Goal: Use online tool/utility: Utilize a website feature to perform a specific function

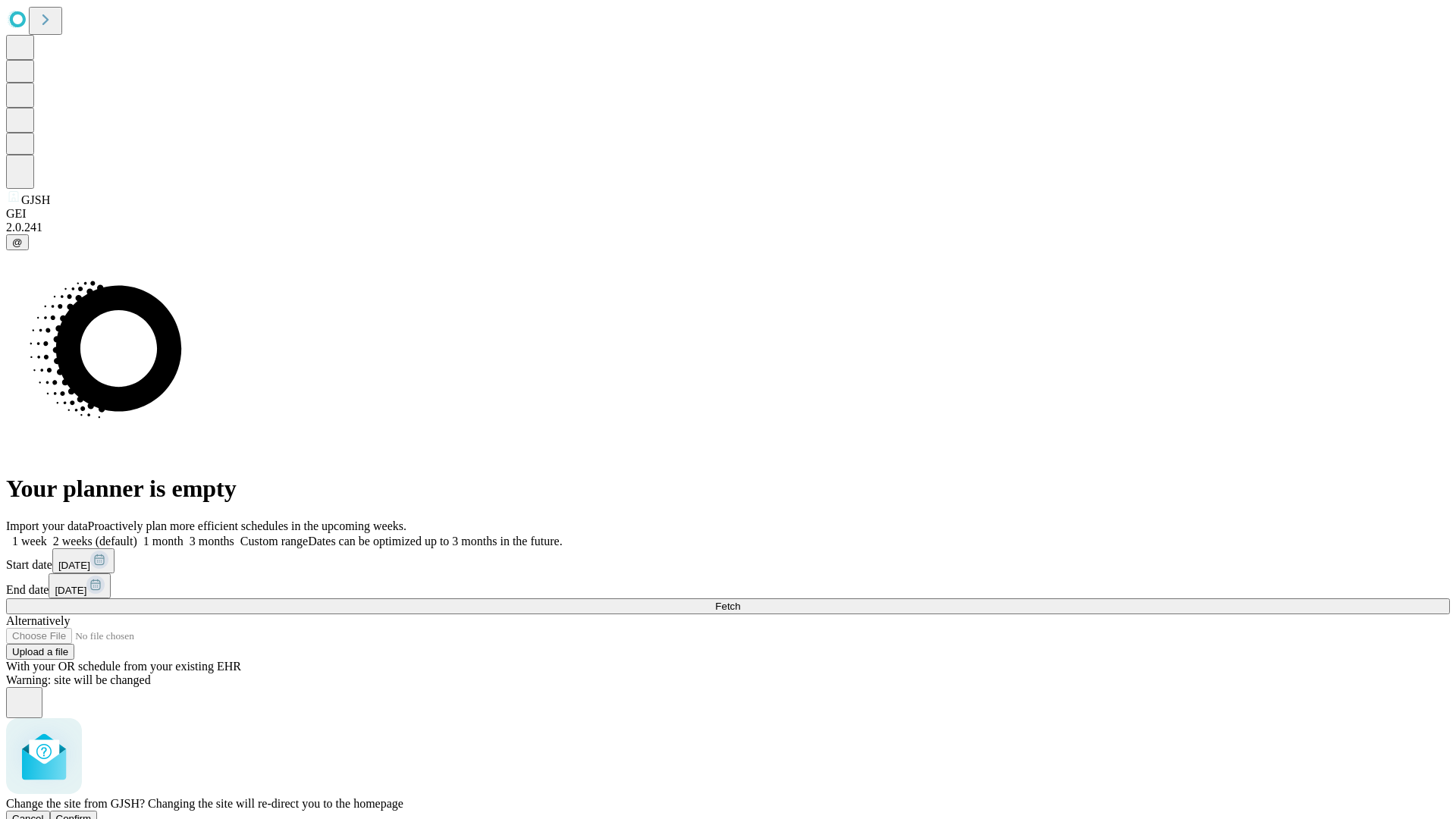
click at [91, 813] on span "Confirm" at bounding box center [73, 819] width 36 height 12
click at [47, 535] on label "1 week" at bounding box center [26, 541] width 41 height 13
click at [740, 601] on span "Fetch" at bounding box center [728, 606] width 25 height 12
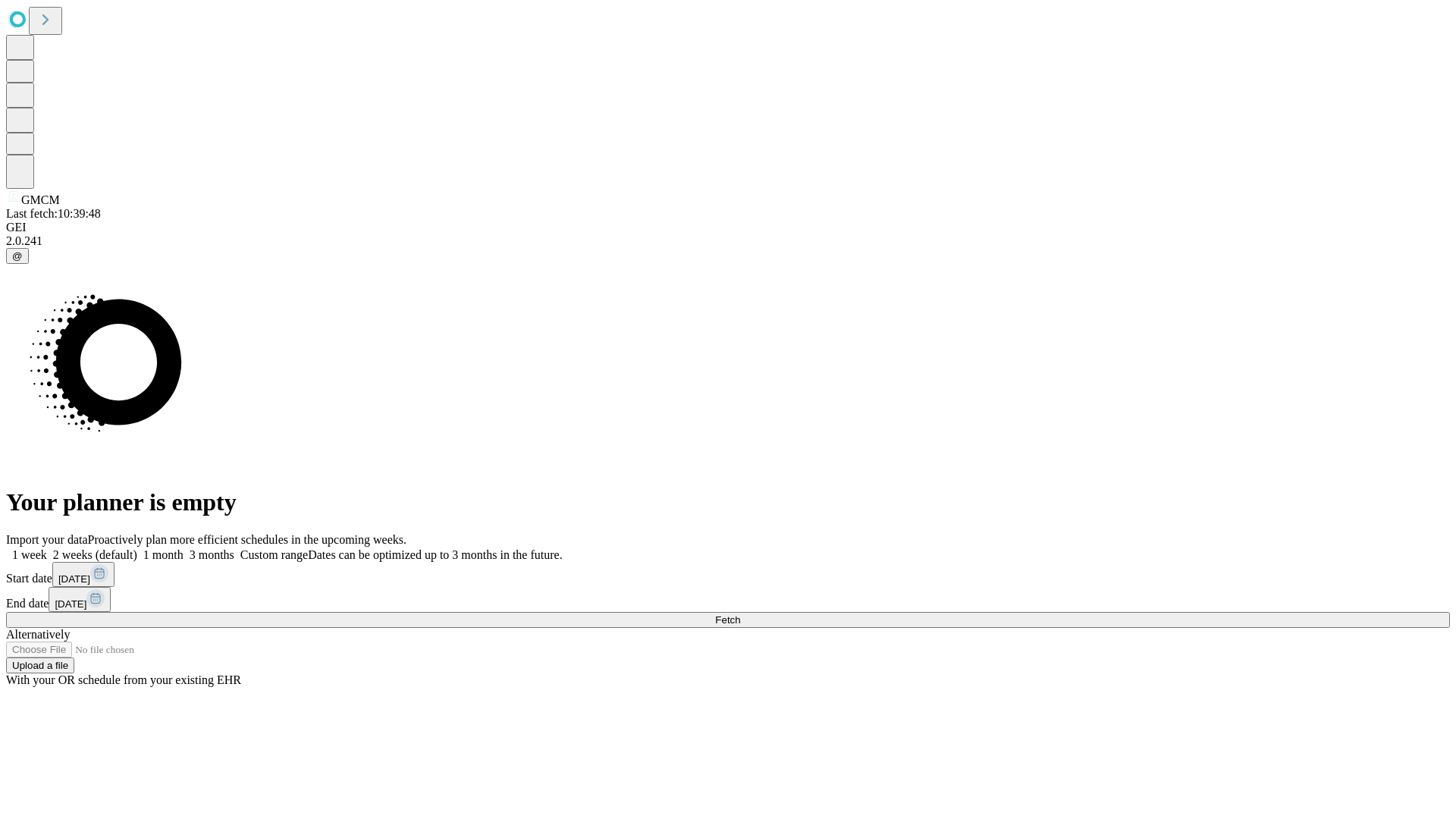
click at [740, 614] on span "Fetch" at bounding box center [728, 620] width 25 height 12
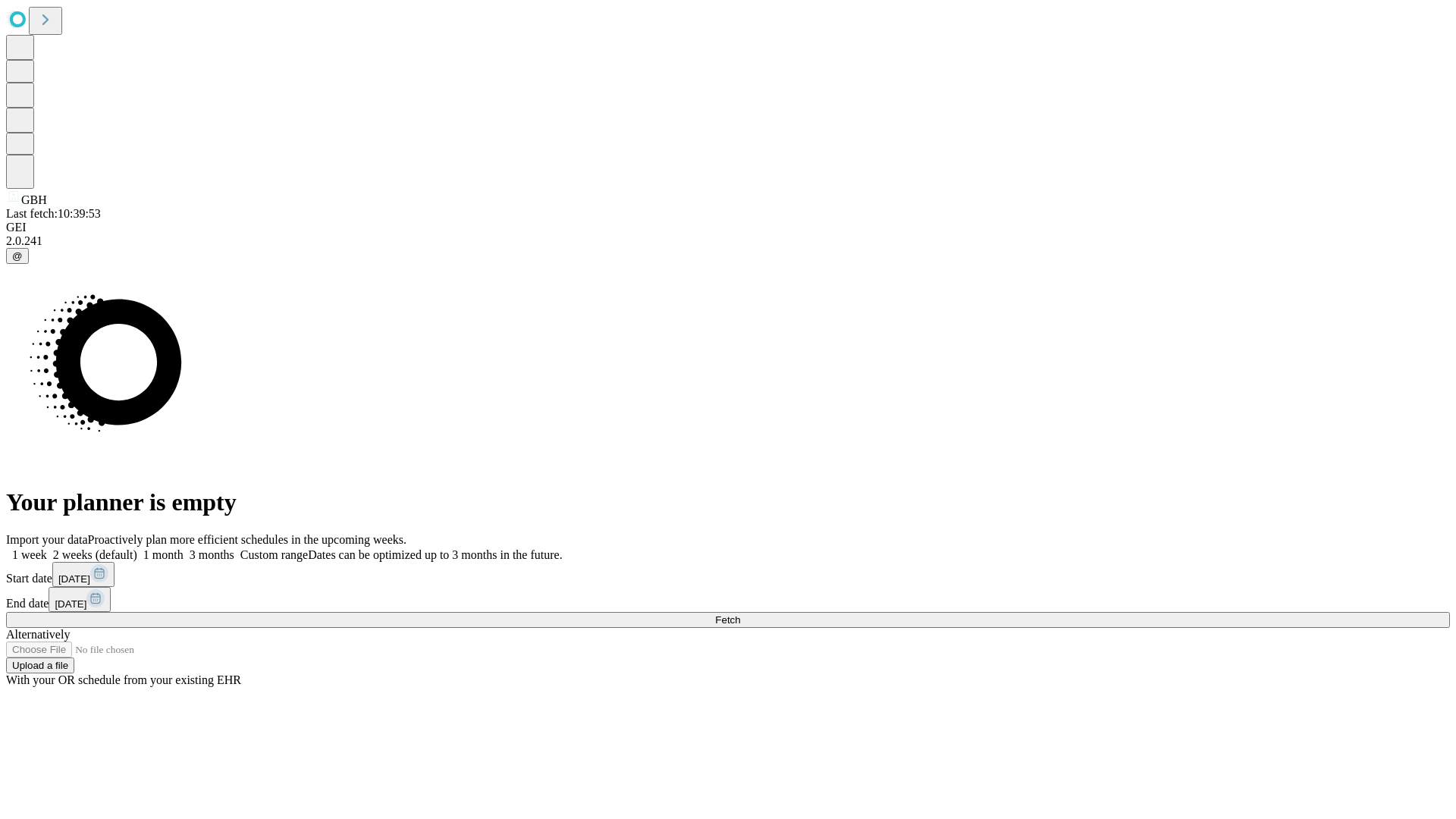
click at [47, 549] on label "1 week" at bounding box center [26, 554] width 41 height 13
click at [740, 614] on span "Fetch" at bounding box center [728, 620] width 25 height 12
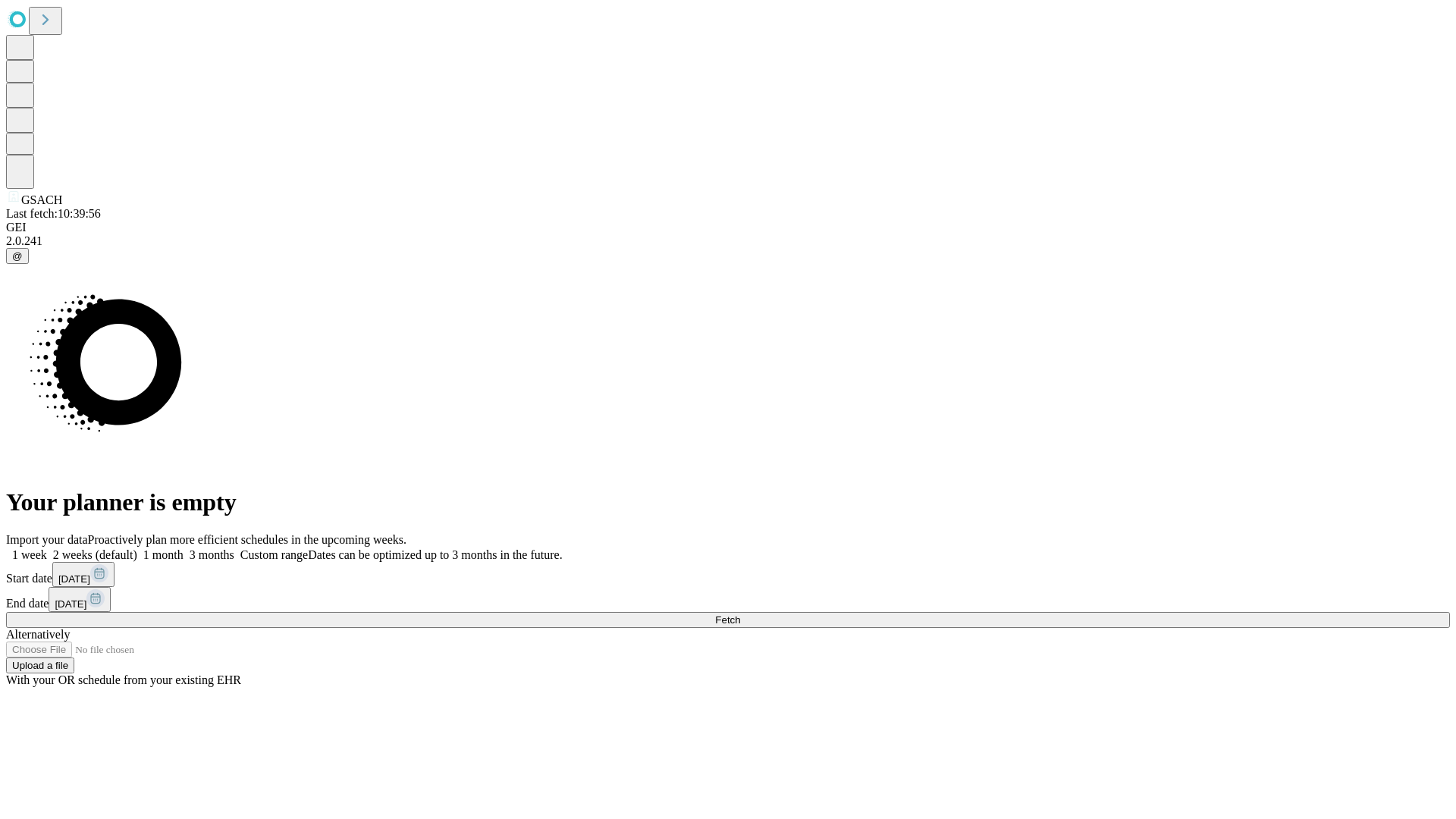
click at [47, 549] on label "1 week" at bounding box center [26, 554] width 41 height 13
click at [740, 614] on span "Fetch" at bounding box center [728, 620] width 25 height 12
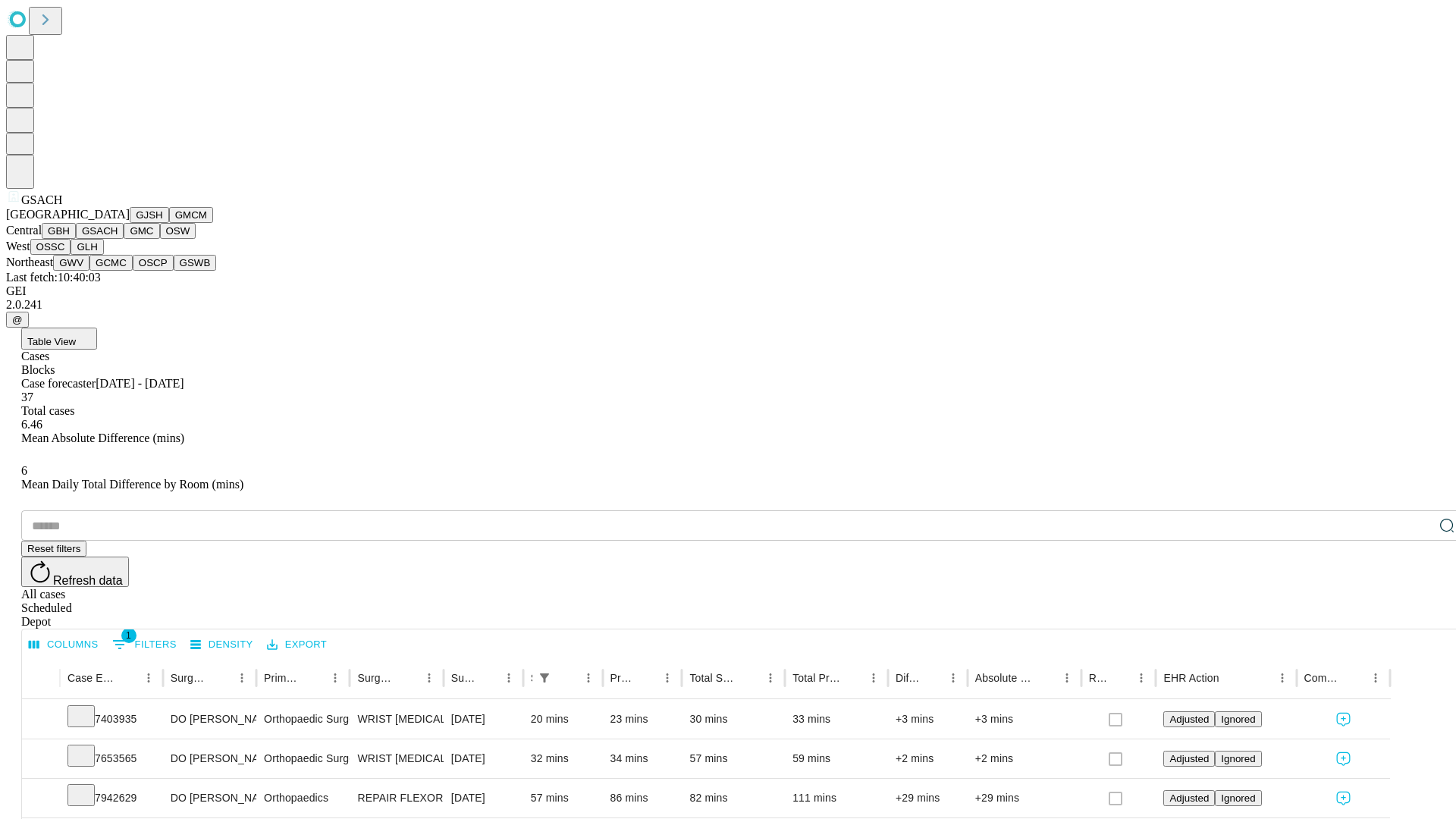
click at [123, 239] on button "GMC" at bounding box center [140, 231] width 36 height 16
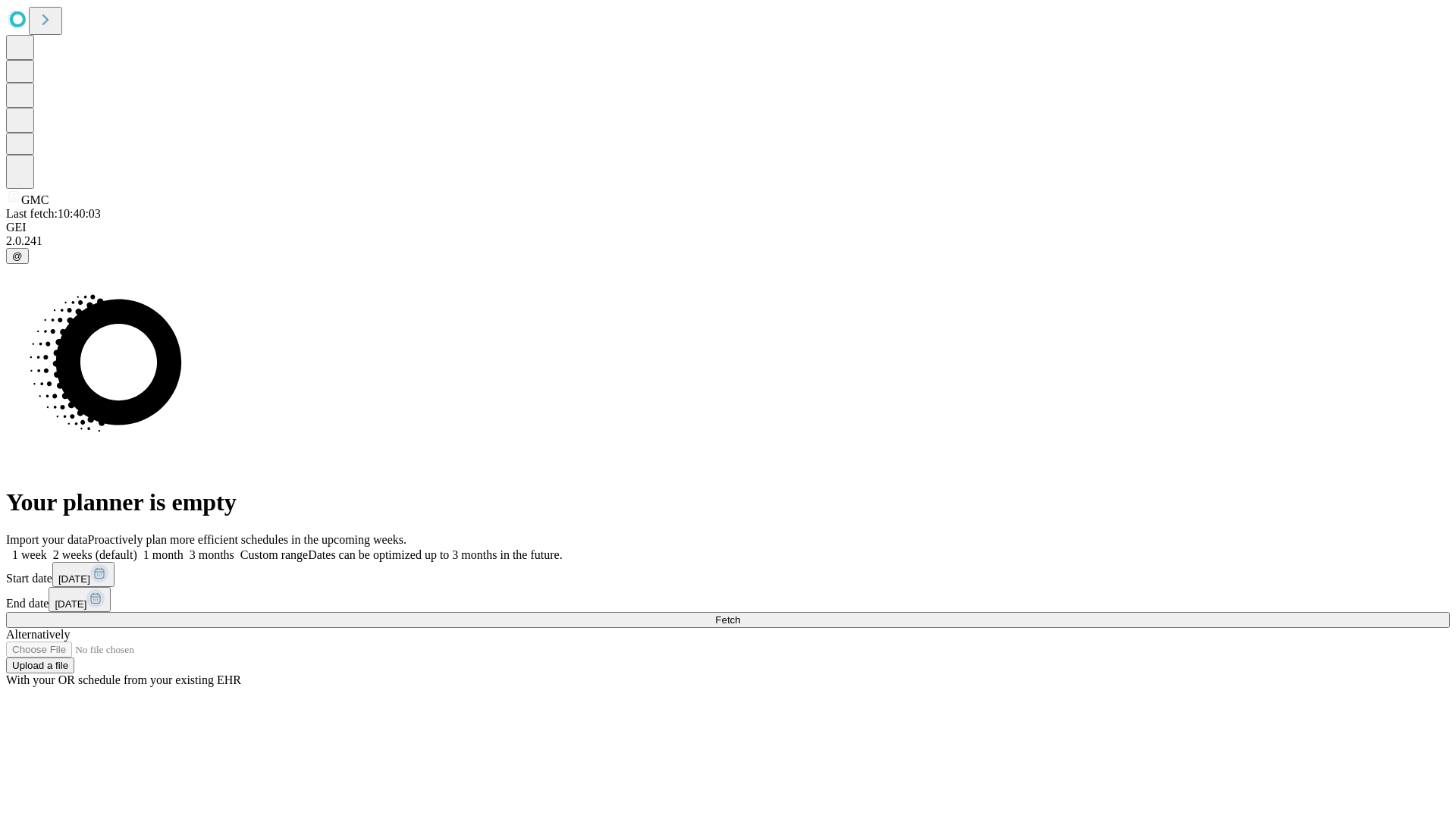
click at [47, 549] on label "1 week" at bounding box center [26, 554] width 41 height 13
click at [740, 614] on span "Fetch" at bounding box center [728, 620] width 25 height 12
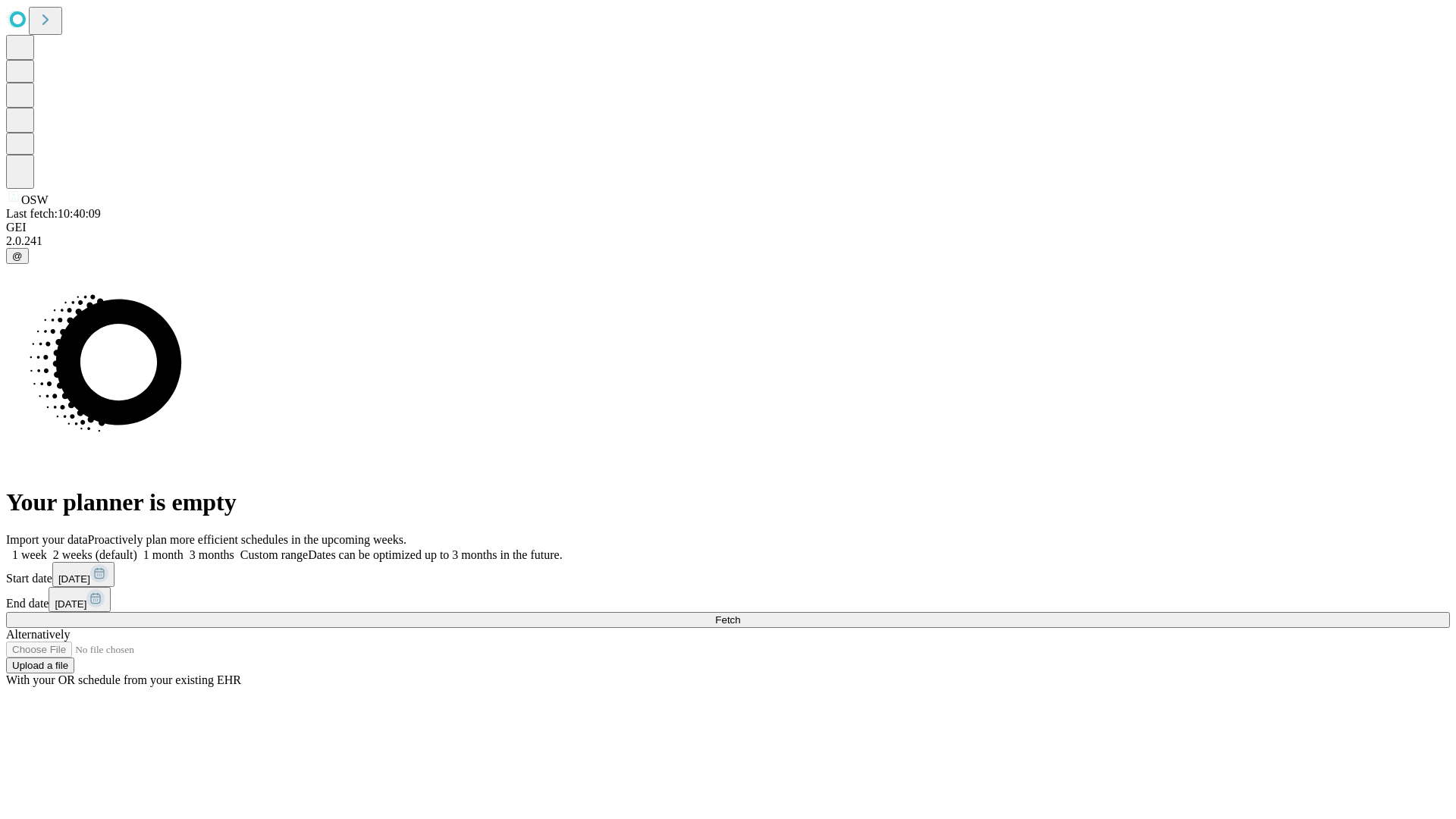
click at [47, 549] on label "1 week" at bounding box center [26, 554] width 41 height 13
click at [740, 614] on span "Fetch" at bounding box center [728, 620] width 25 height 12
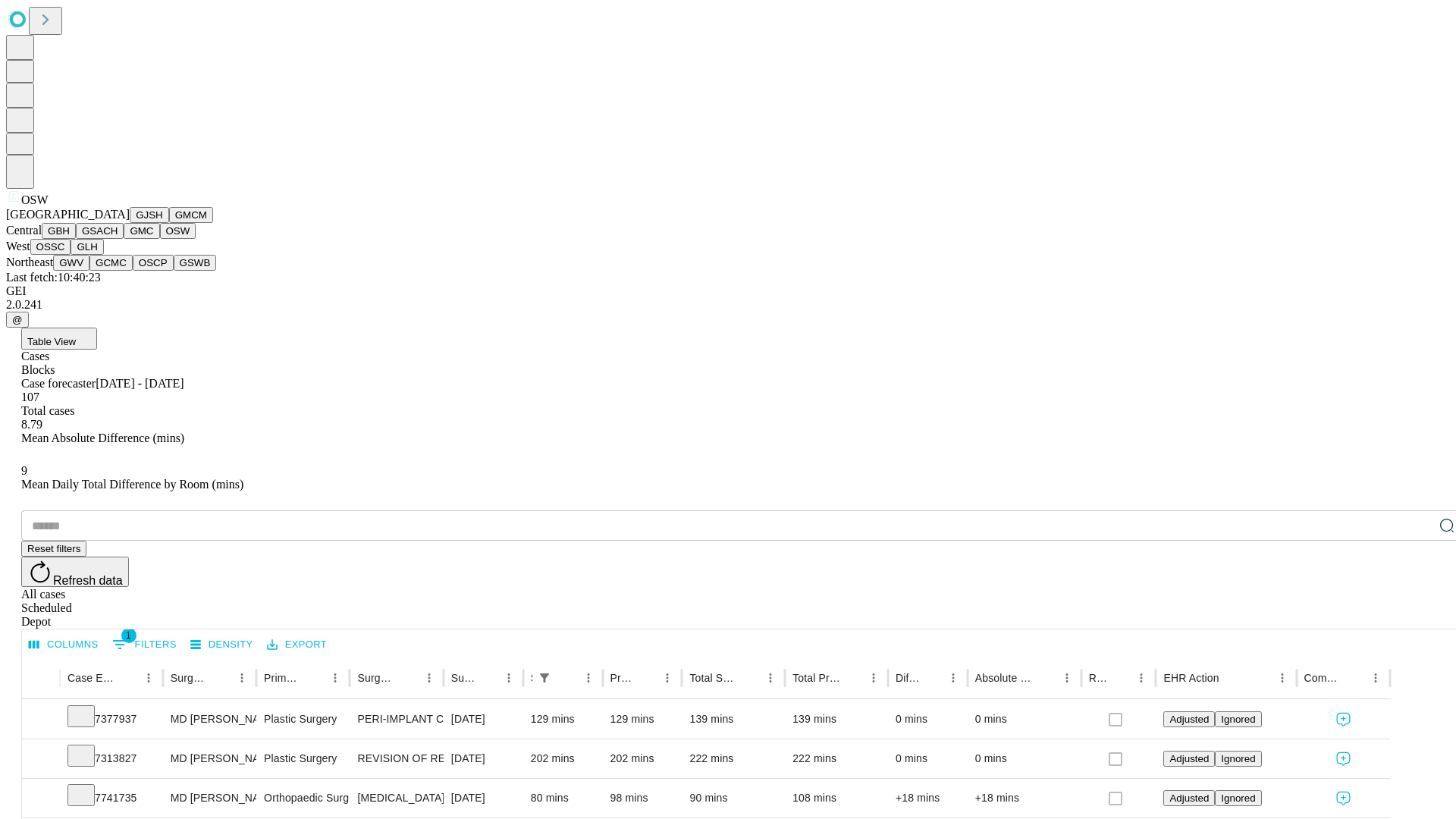
click at [71, 255] on button "OSSC" at bounding box center [51, 246] width 41 height 16
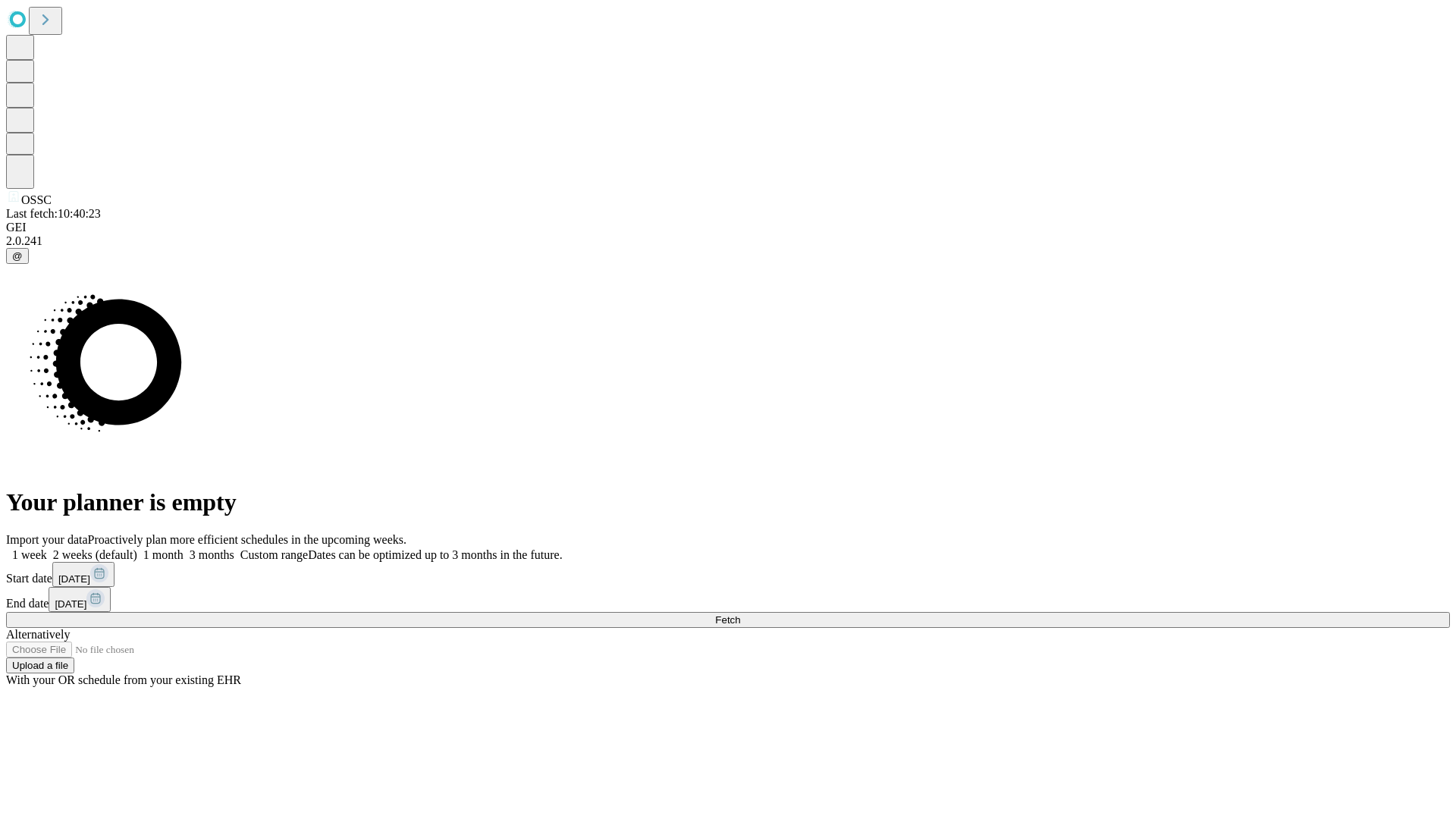
click at [47, 549] on label "1 week" at bounding box center [26, 554] width 41 height 13
click at [740, 614] on span "Fetch" at bounding box center [728, 620] width 25 height 12
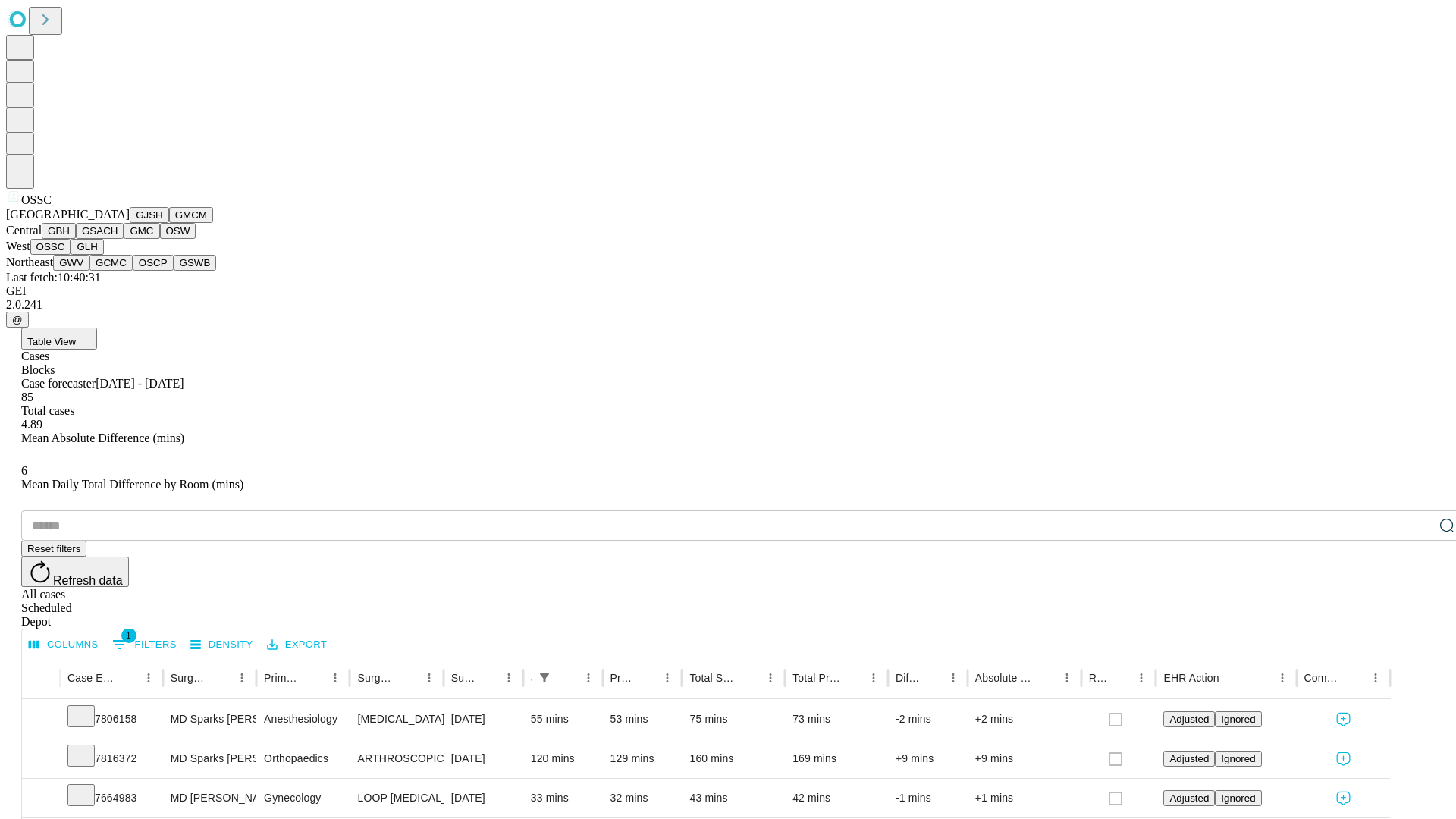
click at [103, 255] on button "GLH" at bounding box center [87, 246] width 33 height 16
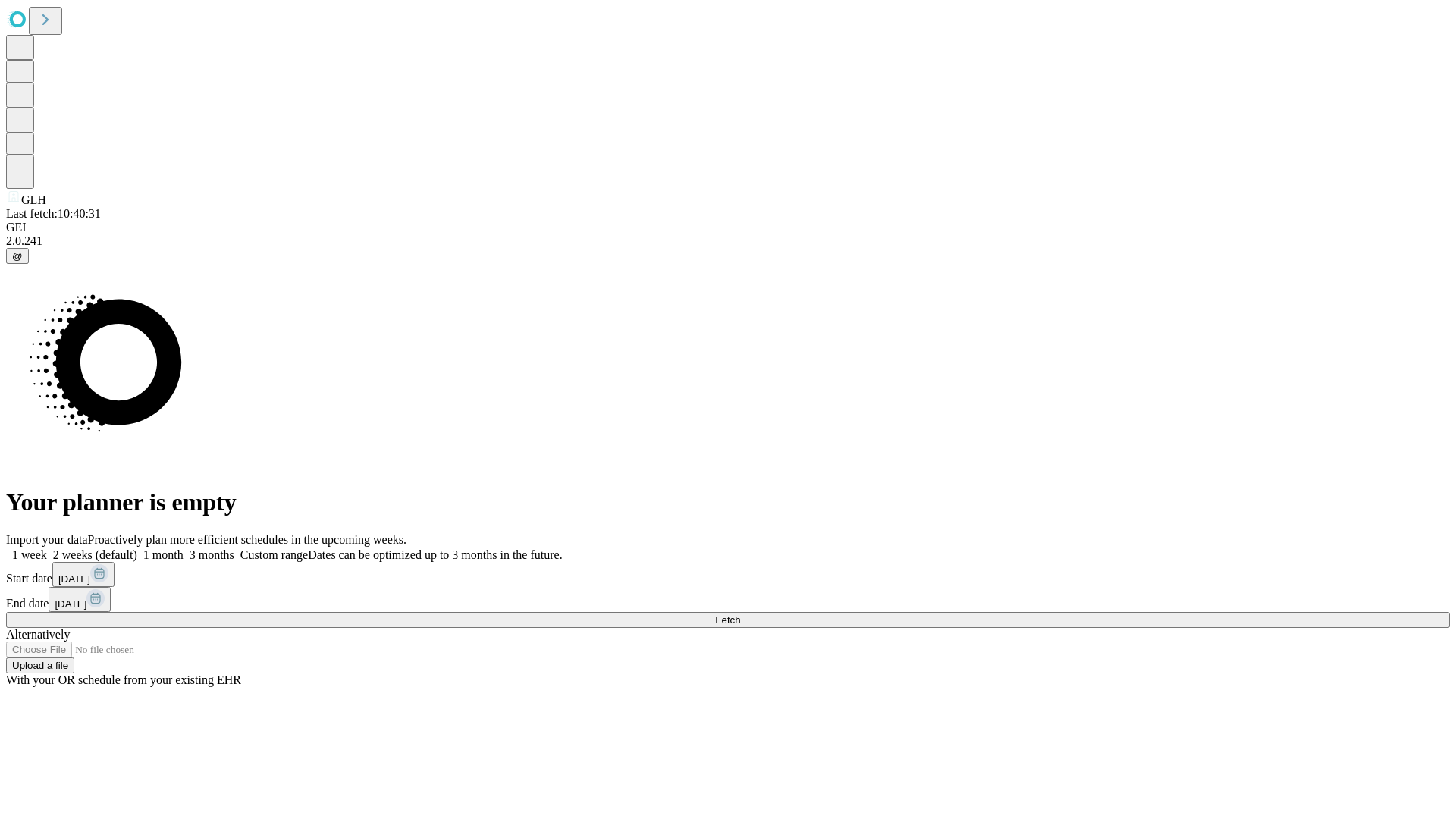
click at [47, 549] on label "1 week" at bounding box center [26, 554] width 41 height 13
click at [740, 614] on span "Fetch" at bounding box center [728, 620] width 25 height 12
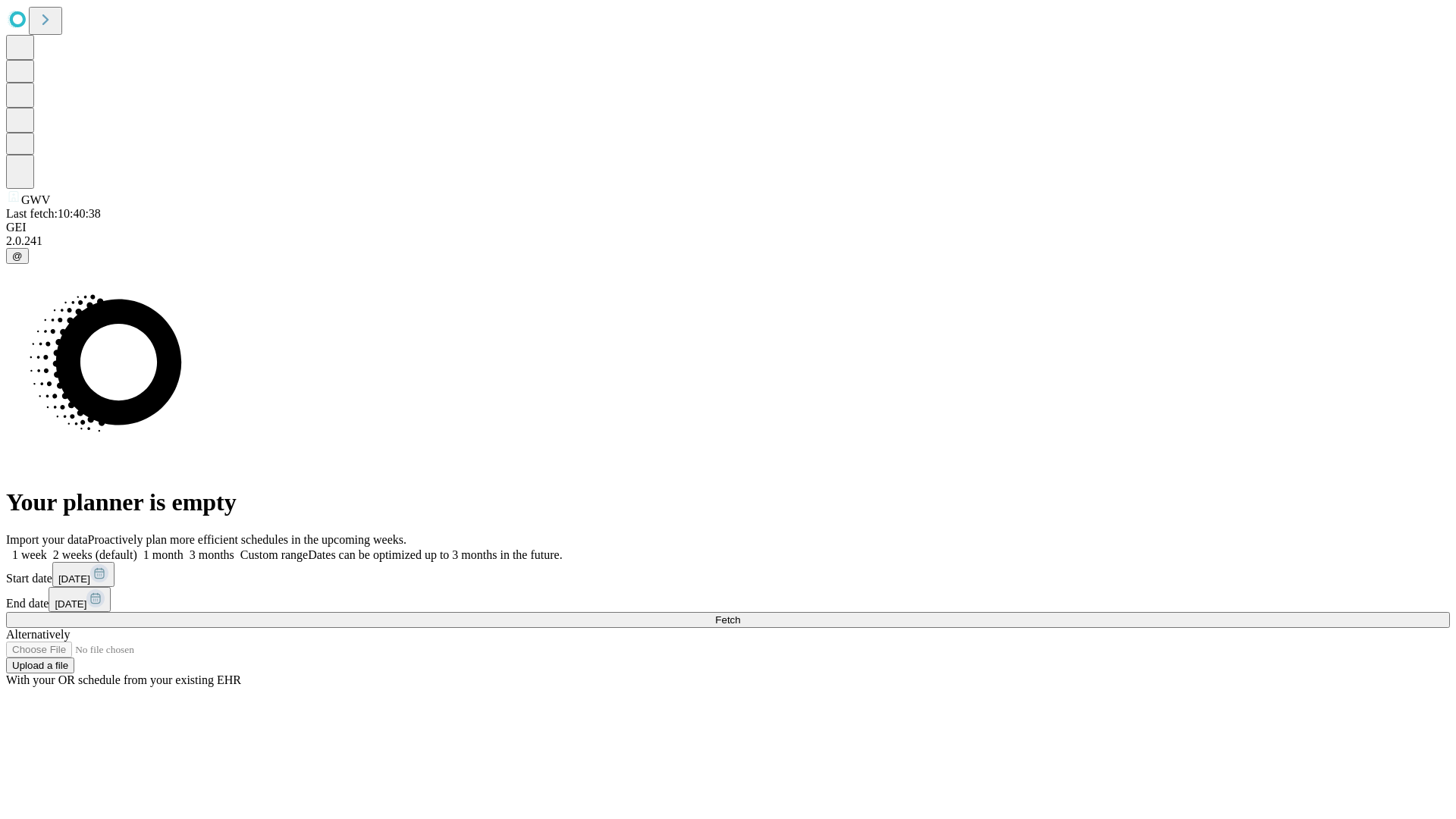
click at [47, 549] on label "1 week" at bounding box center [26, 554] width 41 height 13
click at [740, 614] on span "Fetch" at bounding box center [728, 620] width 25 height 12
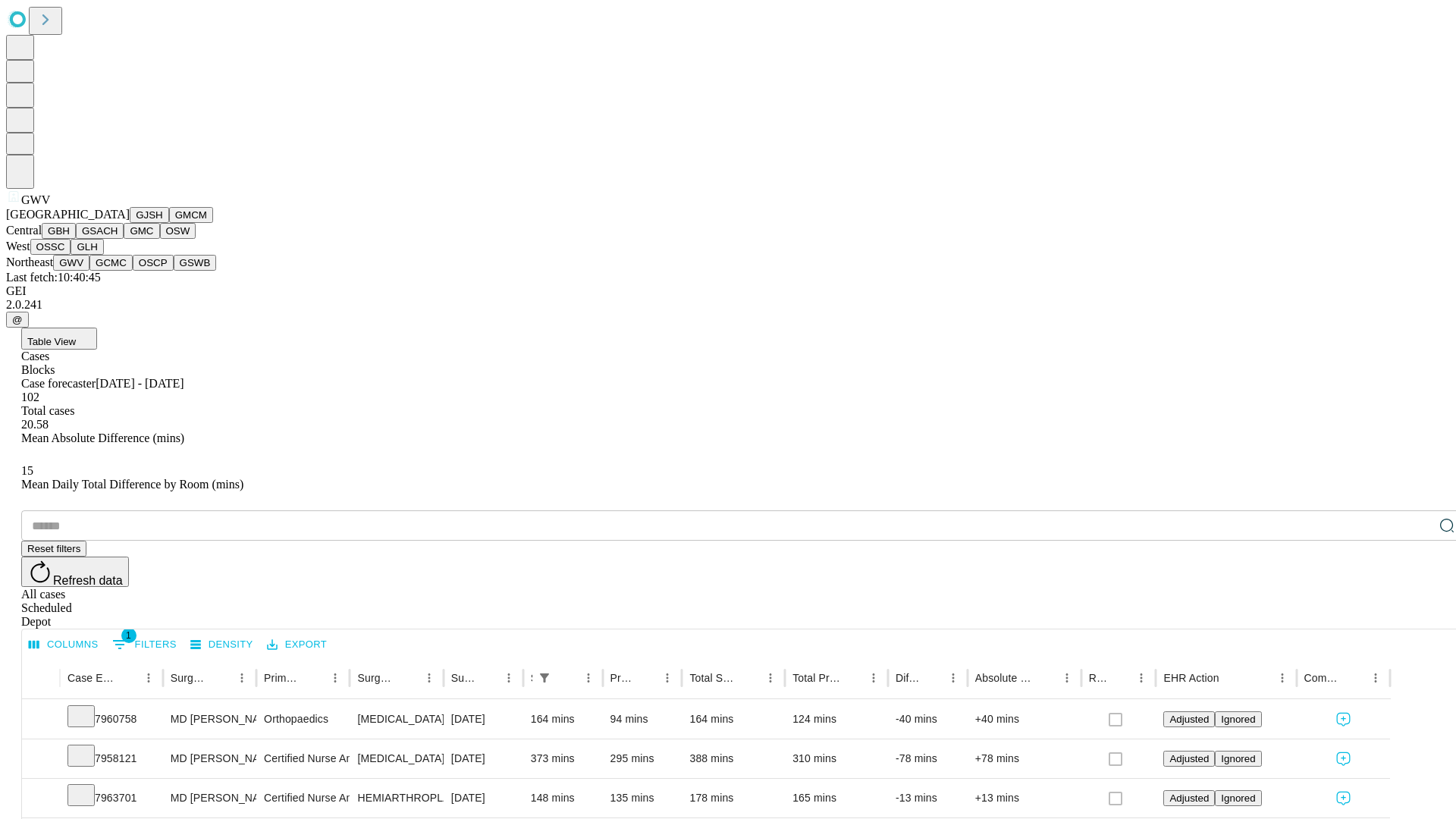
click at [117, 270] on button "GCMC" at bounding box center [111, 263] width 43 height 16
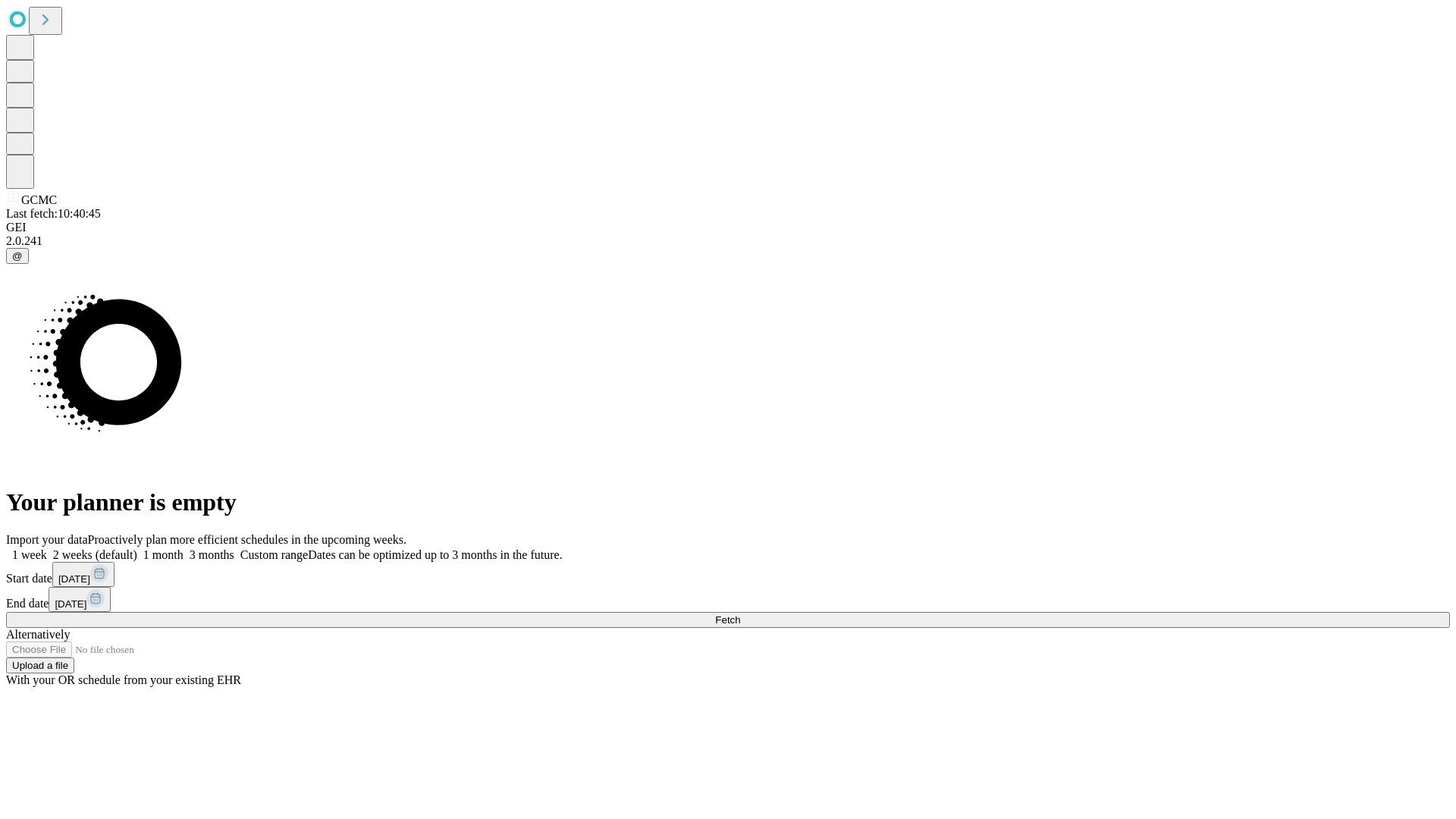
click at [47, 549] on label "1 week" at bounding box center [26, 554] width 41 height 13
click at [740, 614] on span "Fetch" at bounding box center [728, 620] width 25 height 12
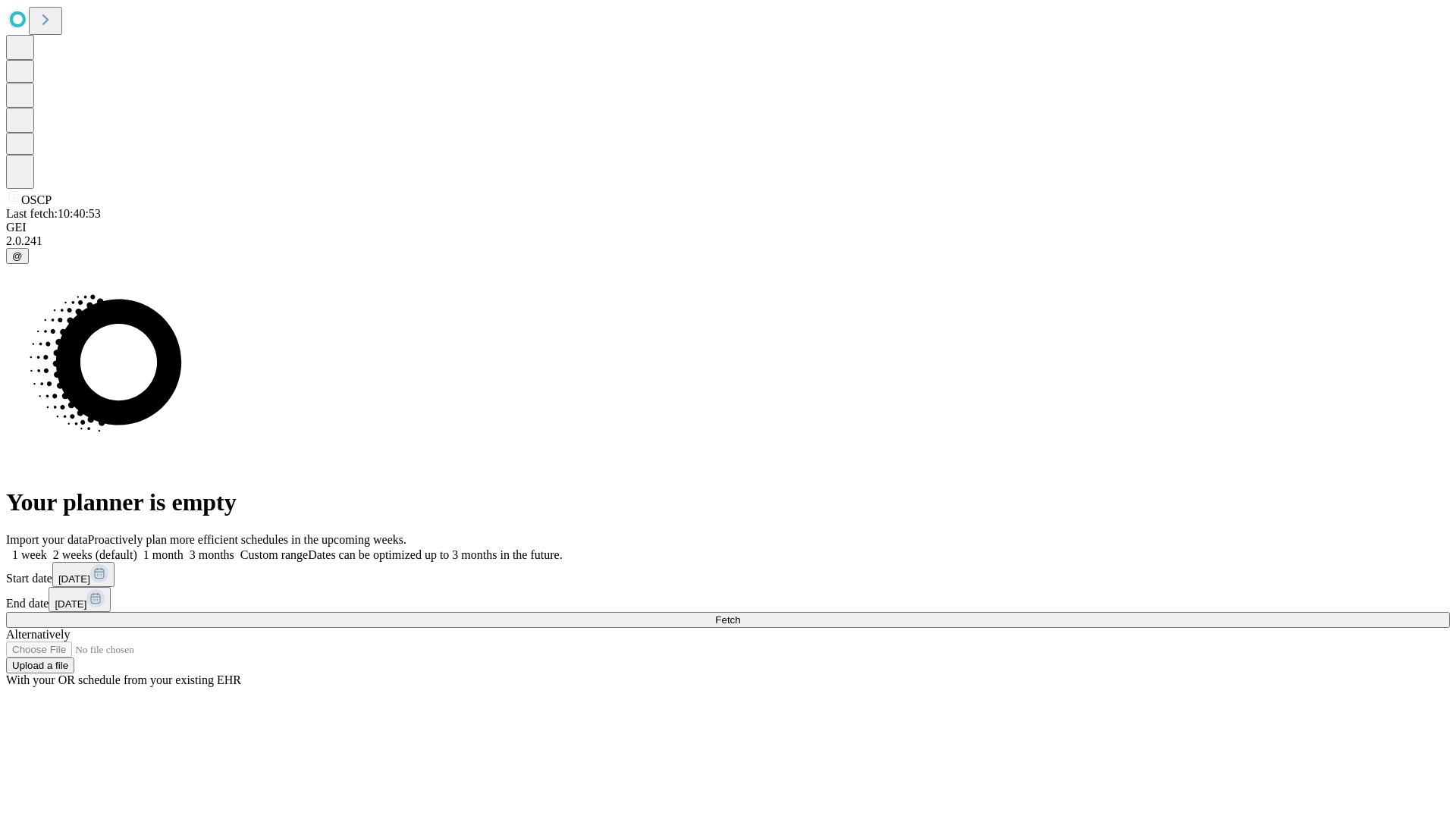
click at [47, 549] on label "1 week" at bounding box center [26, 554] width 41 height 13
click at [740, 614] on span "Fetch" at bounding box center [728, 620] width 25 height 12
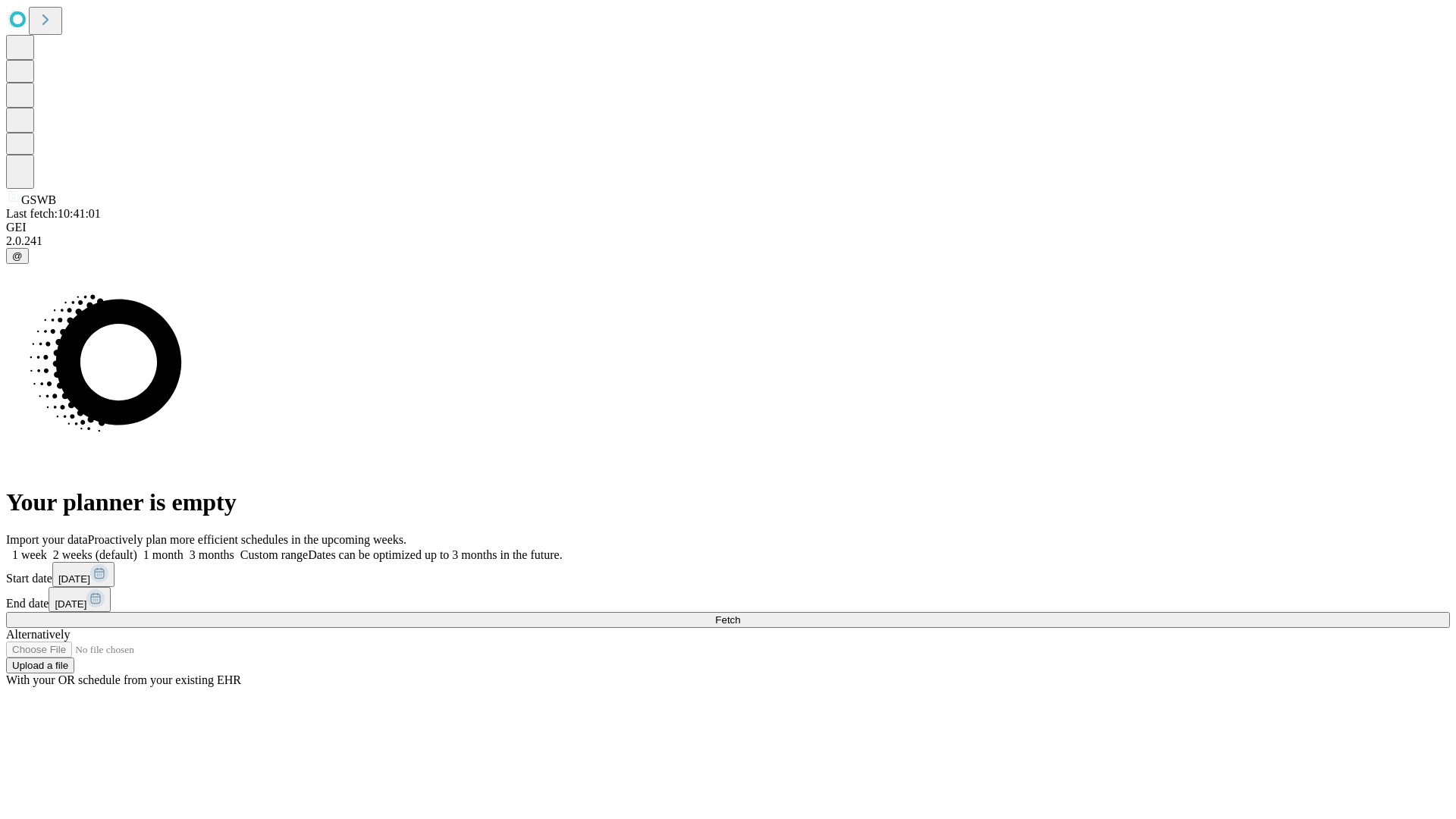
click at [47, 549] on label "1 week" at bounding box center [26, 554] width 41 height 13
click at [740, 614] on span "Fetch" at bounding box center [728, 620] width 25 height 12
